Goal: Book appointment/travel/reservation

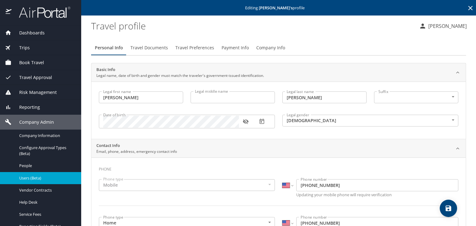
select select "US"
click at [46, 64] on div "Book Travel" at bounding box center [40, 62] width 71 height 7
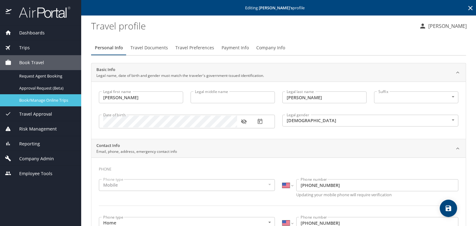
click at [47, 96] on link "Book/Manage Online Trips" at bounding box center [40, 100] width 81 height 12
